Goal: Check status: Check status

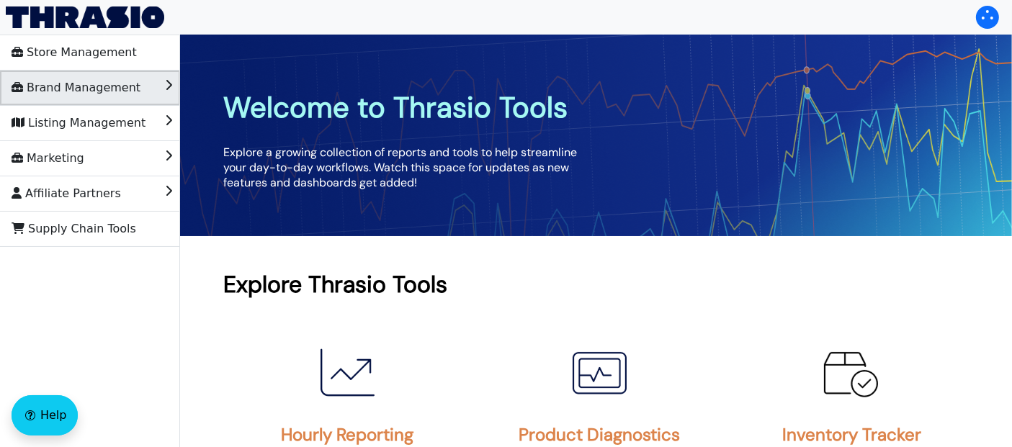
click at [99, 82] on span "Brand Management" at bounding box center [76, 87] width 129 height 23
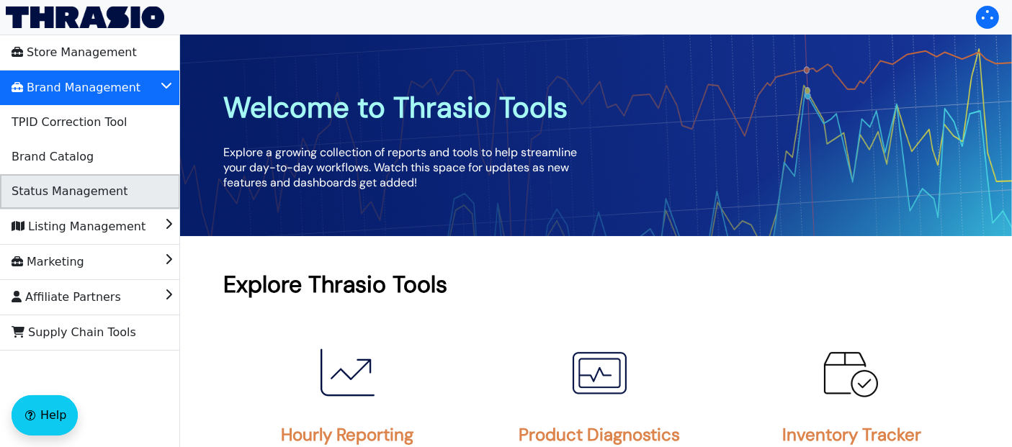
click at [71, 187] on span "Status Management" at bounding box center [70, 191] width 116 height 23
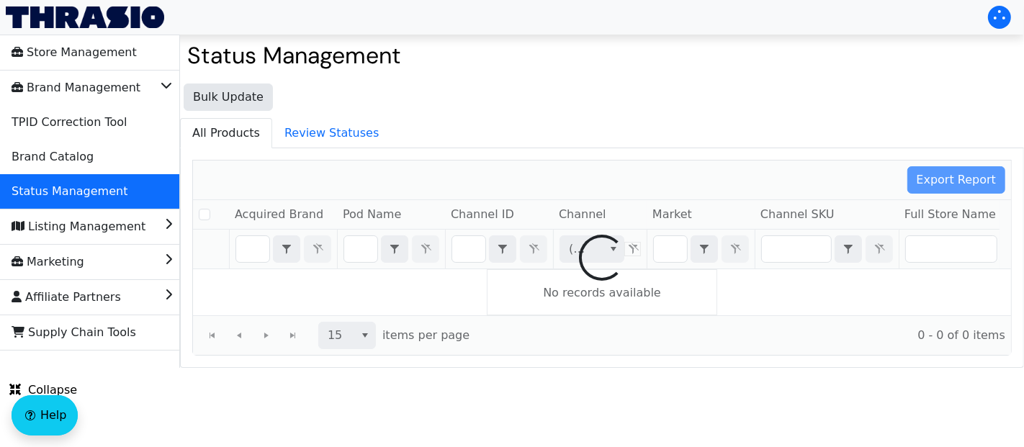
checkbox input "false"
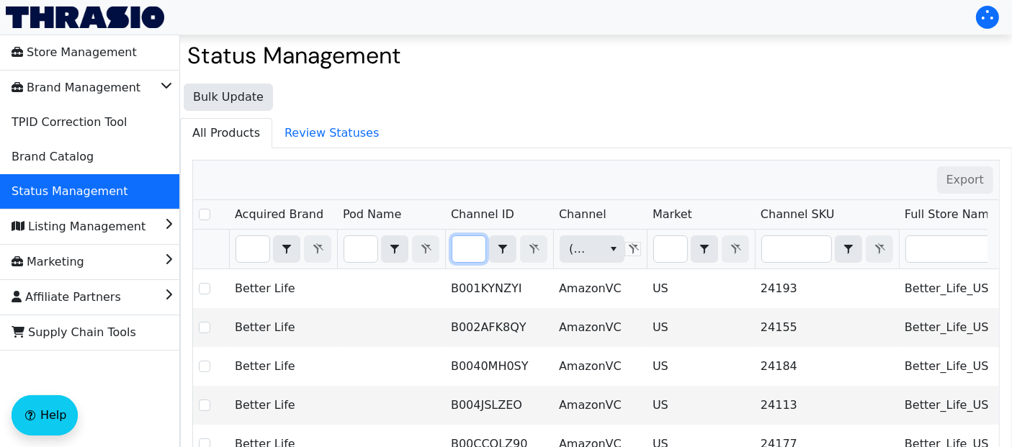
click at [458, 247] on input "Filter" at bounding box center [468, 249] width 33 height 26
type input "B0DP6X4G8D"
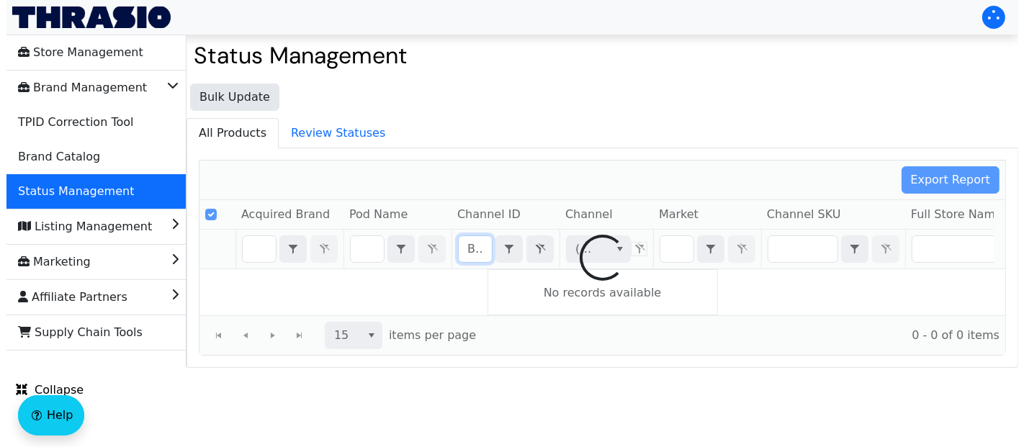
scroll to position [0, 51]
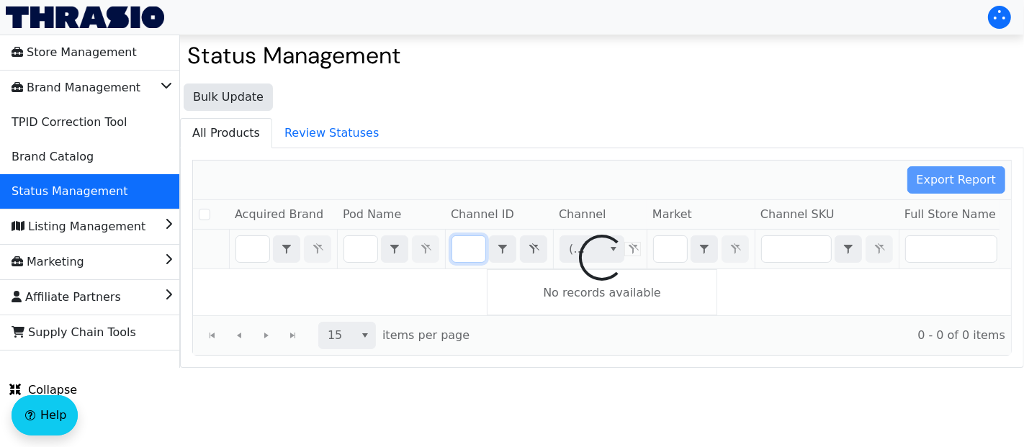
checkbox input "false"
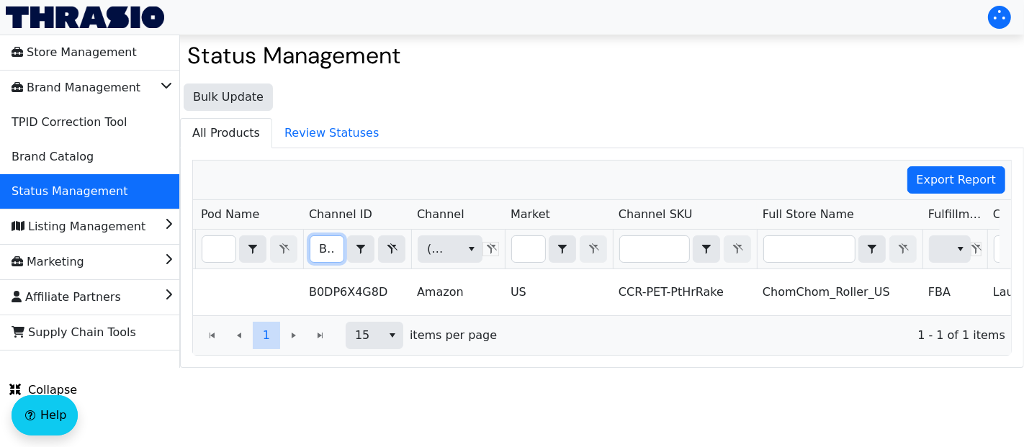
scroll to position [0, 102]
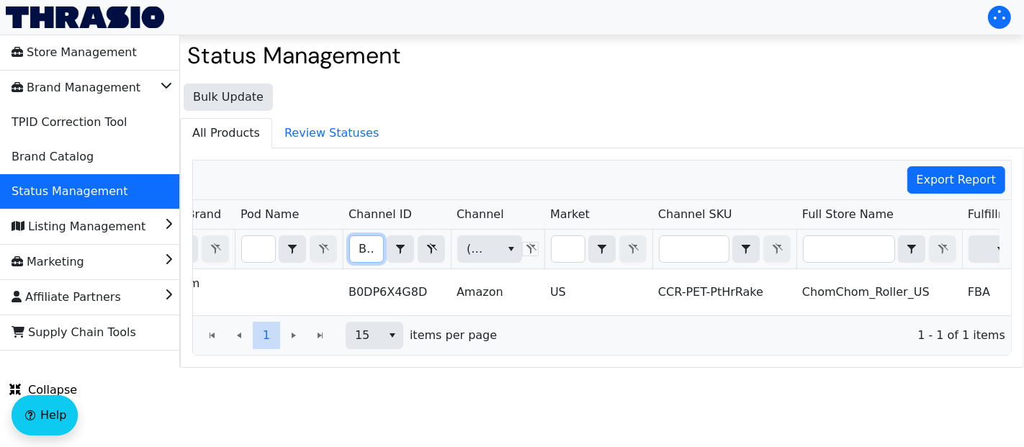
click at [350, 241] on input "B0DP6X4G8D" at bounding box center [366, 249] width 33 height 26
type input "B0DZDQSZV7"
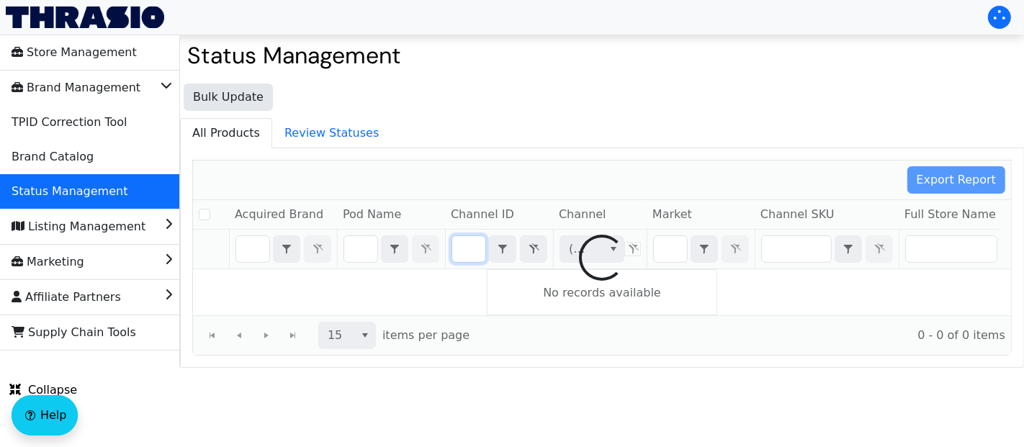
checkbox input "false"
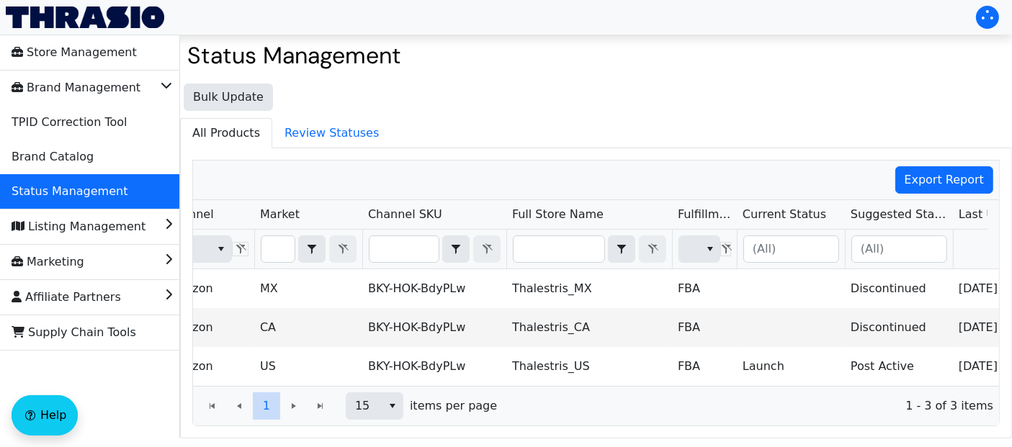
type input "B0DZDQSZV7"
